Goal: Transaction & Acquisition: Book appointment/travel/reservation

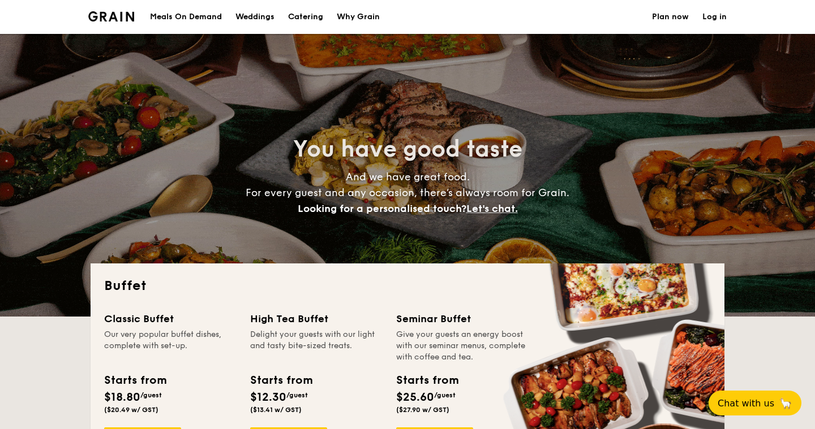
select select
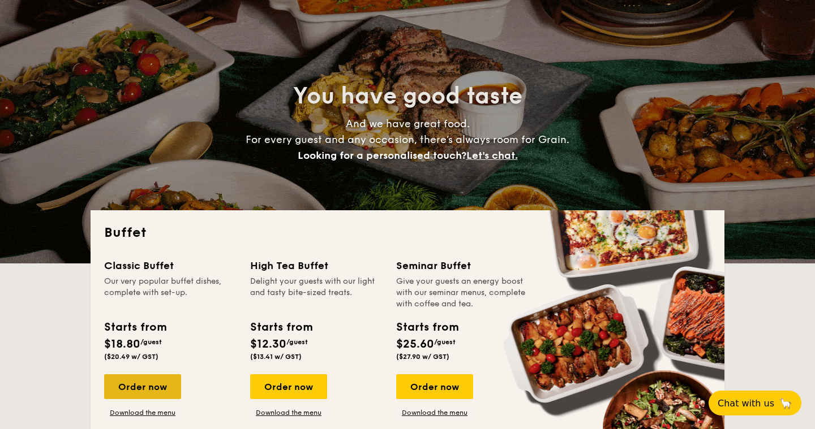
scroll to position [74, 0]
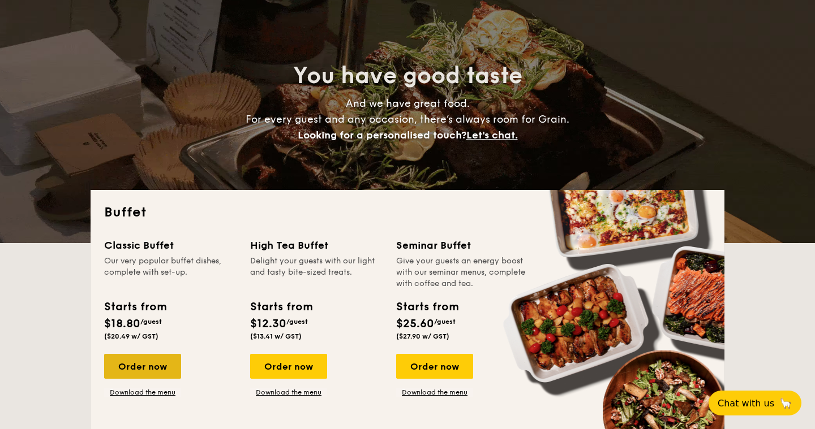
click at [136, 368] on div "Order now" at bounding box center [142, 366] width 77 height 25
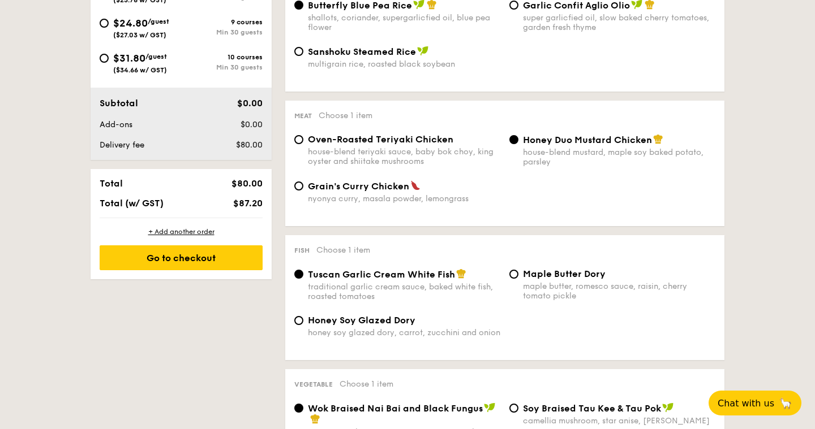
scroll to position [508, 0]
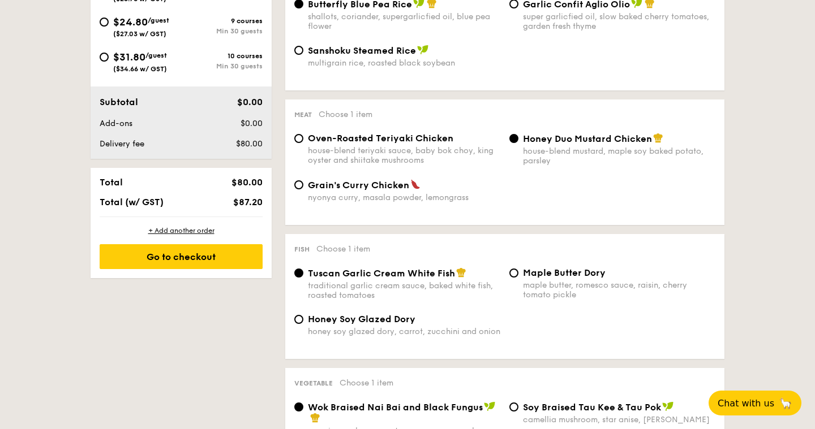
drag, startPoint x: 454, startPoint y: 268, endPoint x: 365, endPoint y: 279, distance: 90.1
click at [364, 279] on div "Tuscan Garlic Cream White Fish traditional garlic cream sauce, baked white fish…" at bounding box center [404, 284] width 192 height 33
click at [303, 278] on input "Tuscan Garlic Cream White Fish traditional garlic cream sauce, baked white fish…" at bounding box center [298, 273] width 9 height 9
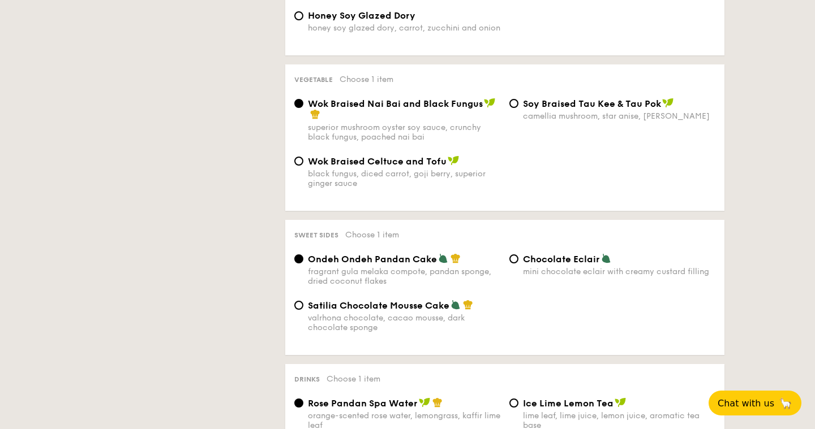
scroll to position [928, 0]
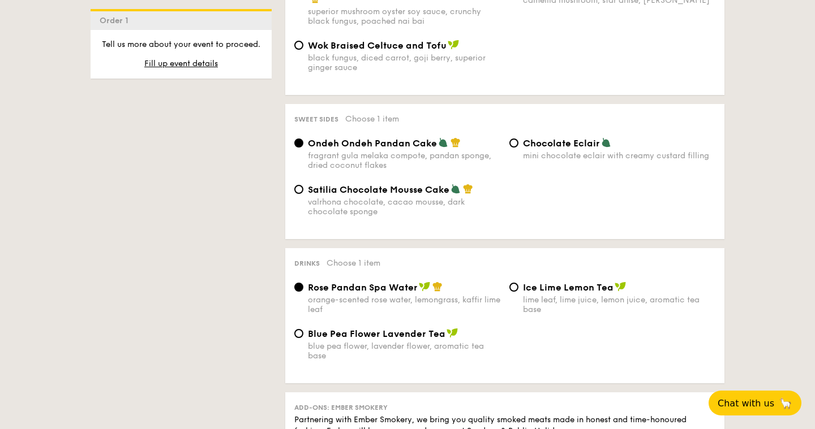
click at [364, 342] on div "blue pea flower, lavender flower, aromatic tea base" at bounding box center [404, 351] width 192 height 19
click at [303, 329] on input "Blue Pea Flower Lavender Tea blue pea flower, lavender flower, aromatic tea base" at bounding box center [298, 333] width 9 height 9
radio input "true"
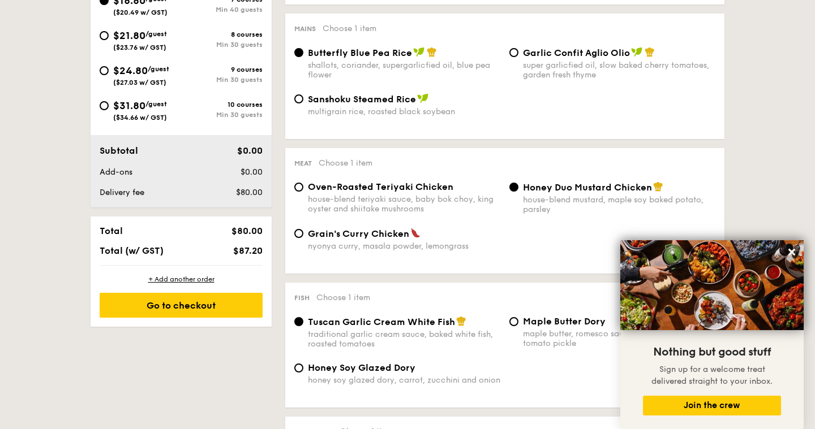
scroll to position [308, 0]
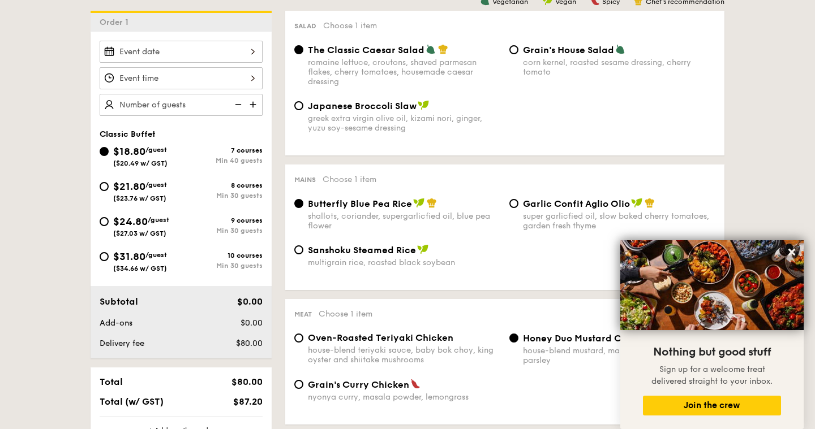
click at [231, 47] on input "Smoked Mesquite Whole Chicken brined in our in-house blend of herbs and spices,…" at bounding box center [181, 52] width 163 height 22
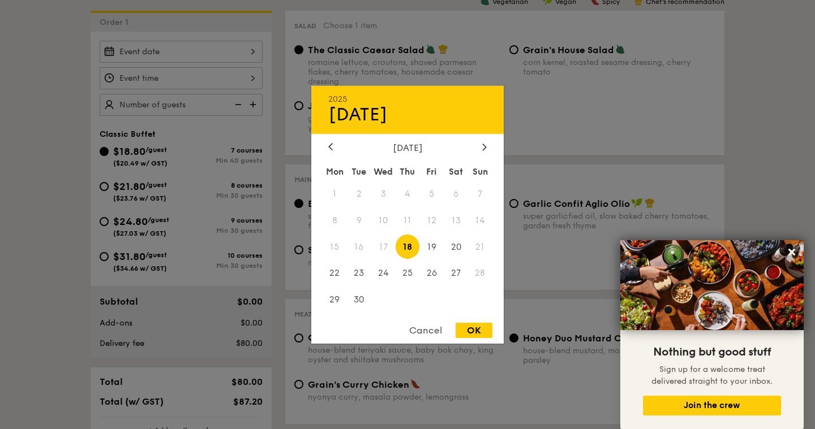
click at [408, 241] on span "18" at bounding box center [407, 247] width 24 height 24
click at [471, 333] on div "OK" at bounding box center [473, 330] width 37 height 15
type input "[DATE]"
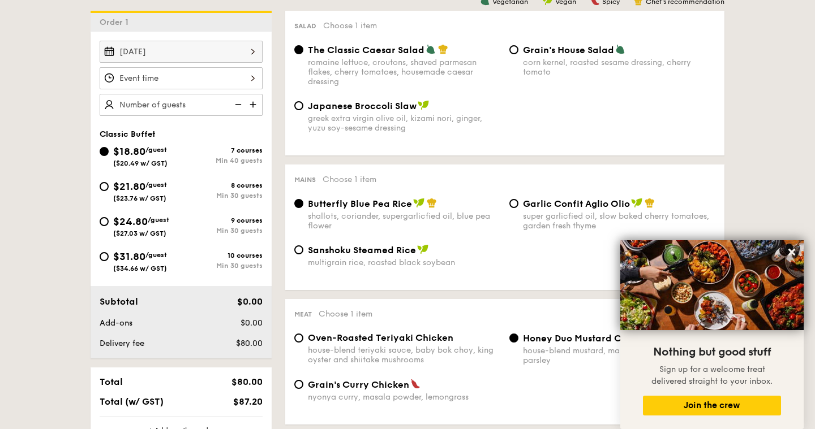
click at [240, 85] on input "Smoked Mesquite Whole Chicken brined in our in-house blend of herbs and spices,…" at bounding box center [181, 78] width 163 height 22
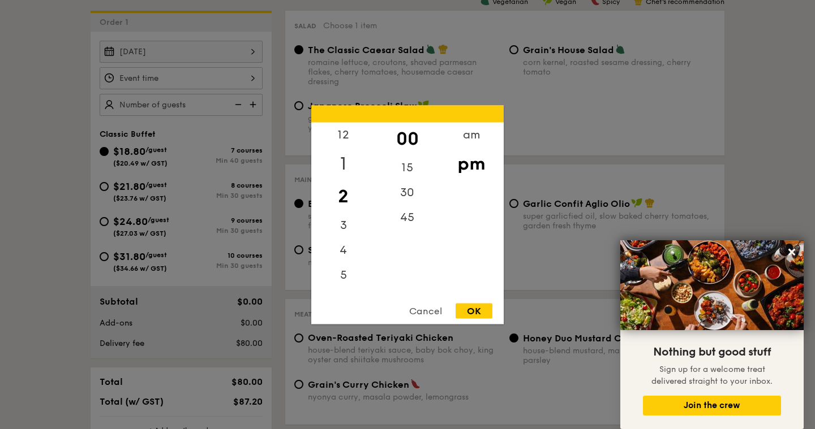
drag, startPoint x: 346, startPoint y: 166, endPoint x: 343, endPoint y: 161, distance: 5.8
click at [342, 161] on div "1" at bounding box center [343, 163] width 64 height 33
click at [462, 312] on div "OK" at bounding box center [473, 310] width 37 height 15
type input "1:00PM"
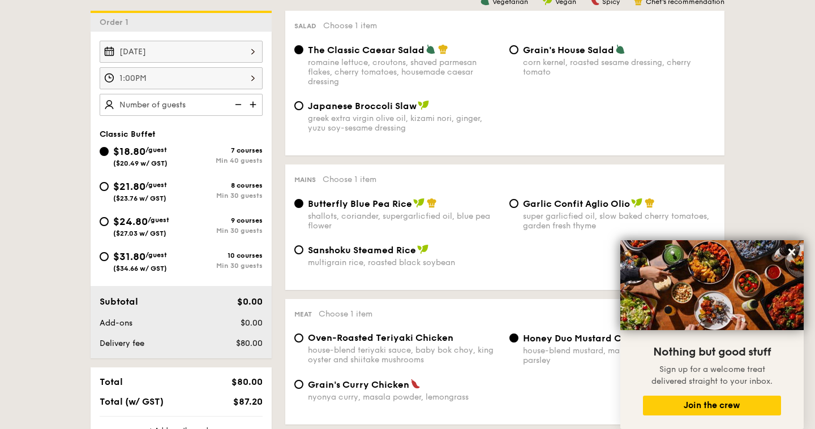
click at [256, 102] on img at bounding box center [253, 104] width 17 height 21
type input "55 guests"
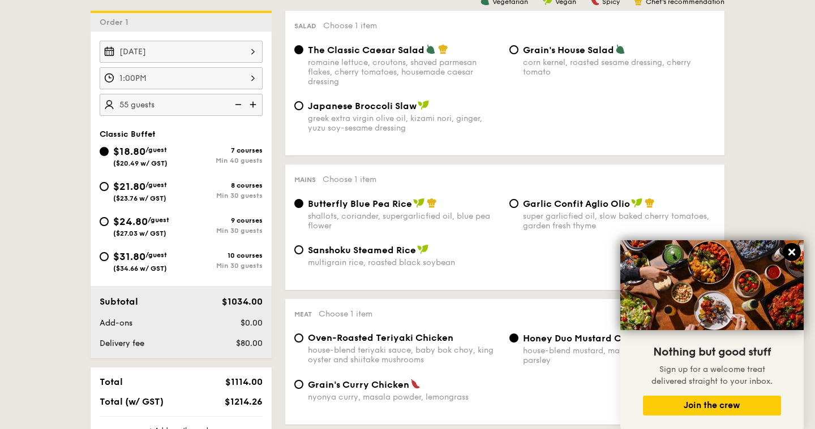
click at [790, 255] on icon at bounding box center [791, 252] width 10 height 10
